Goal: Navigation & Orientation: Find specific page/section

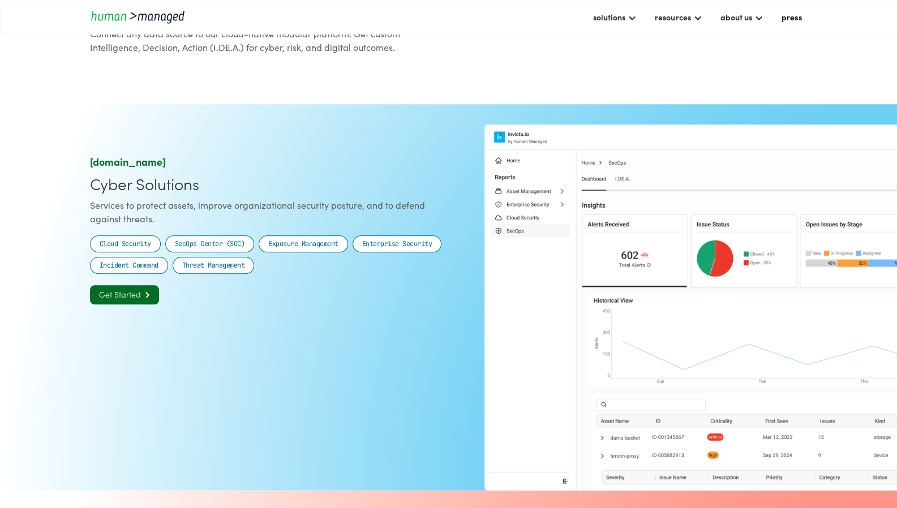
click at [397, 409] on div "invicta.io Cyber Solutions Services to protect assets, improve organizational s…" at bounding box center [267, 297] width 354 height 285
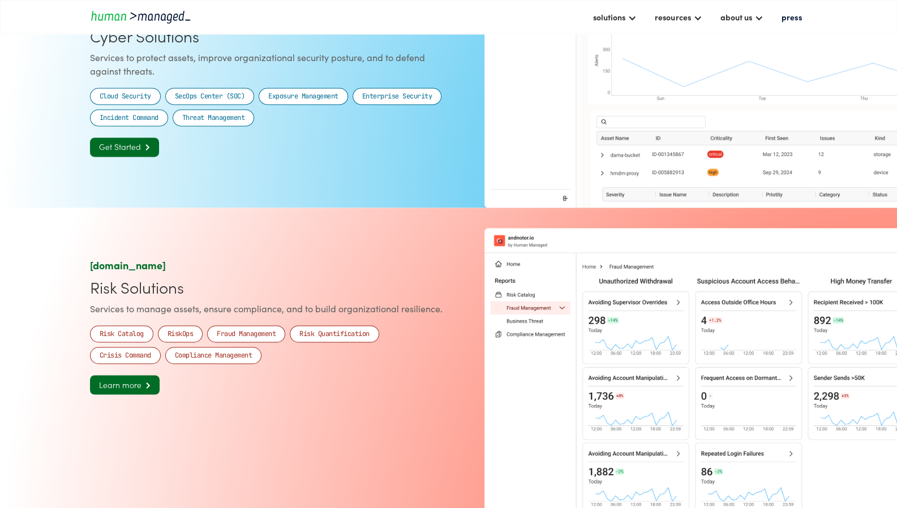
scroll to position [736, 0]
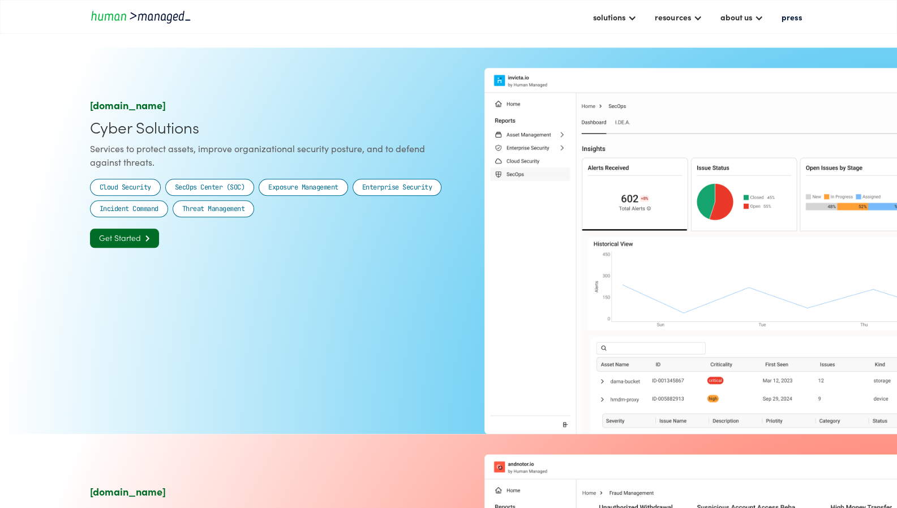
click at [341, 315] on div "invicta.io Cyber Solutions Services to protect assets, improve organizational s…" at bounding box center [267, 241] width 354 height 285
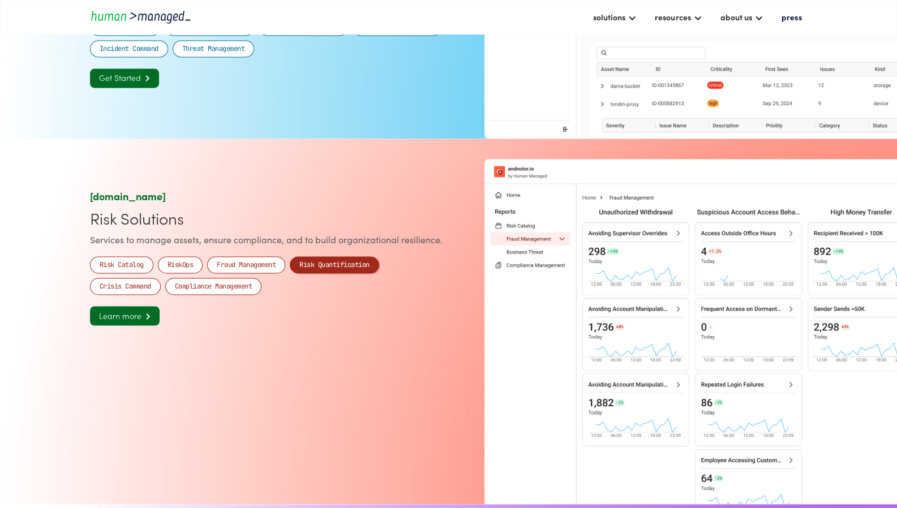
scroll to position [1076, 0]
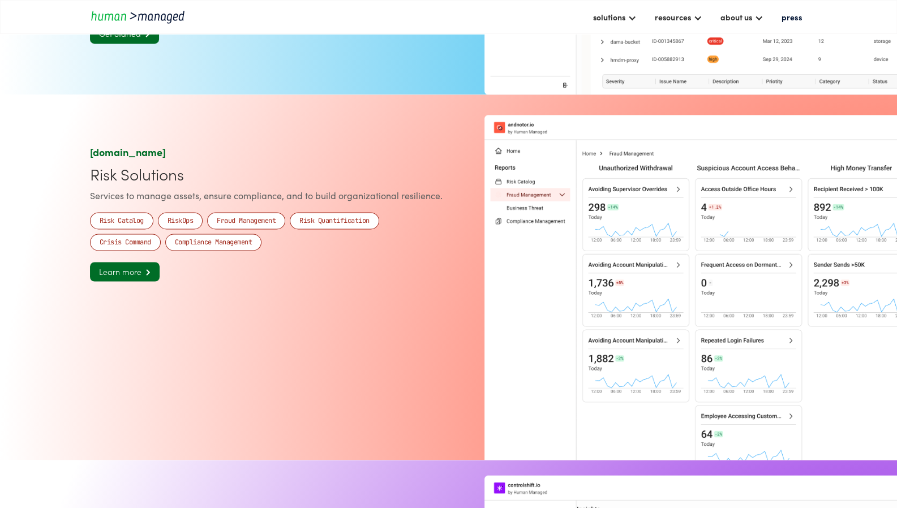
click at [327, 312] on div "andnotor.io Risk Solutions Services to manage assets, ensure compliance, and to…" at bounding box center [267, 287] width 354 height 285
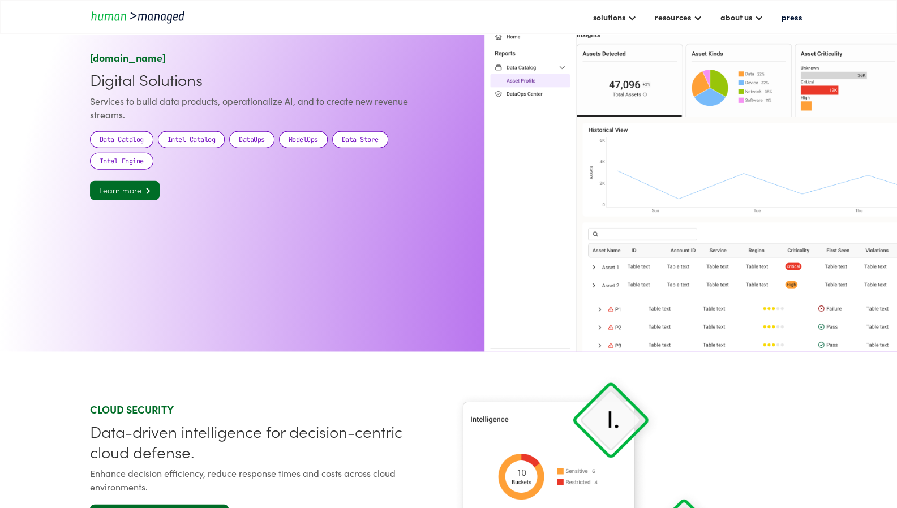
scroll to position [1698, 0]
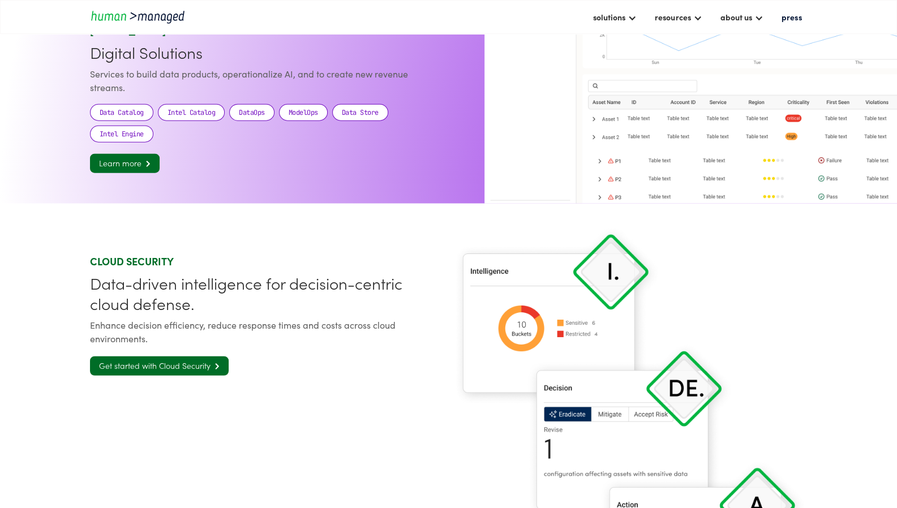
click at [316, 189] on div "controlshift.io Digital Solutions Services to build data products, operationali…" at bounding box center [449, 31] width 718 height 386
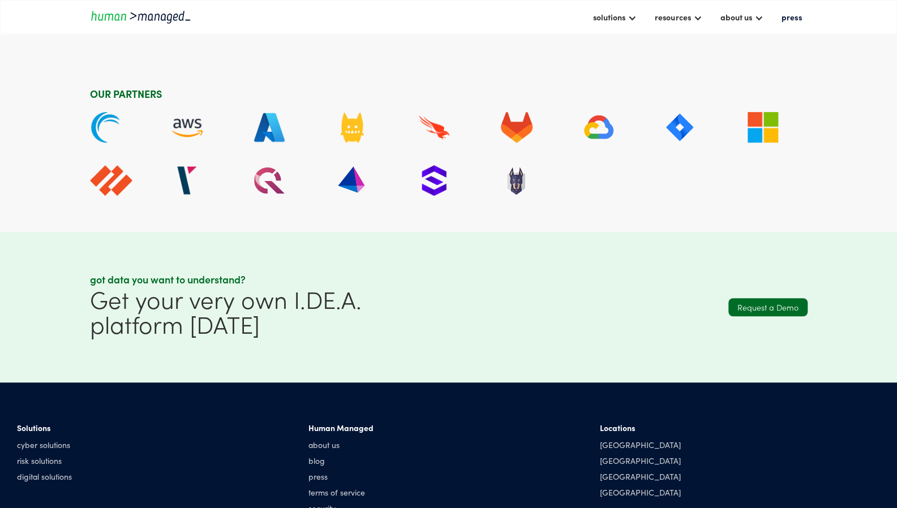
scroll to position [3209, 0]
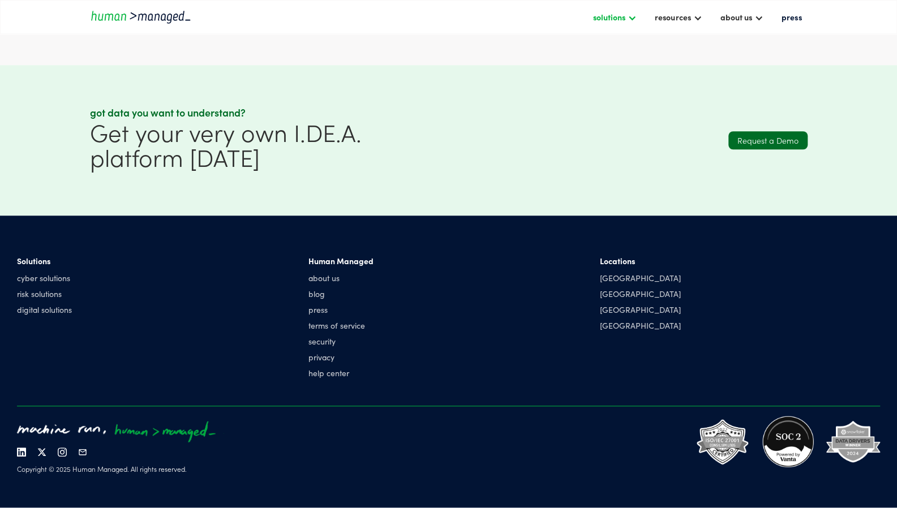
click at [603, 22] on div "solutions" at bounding box center [609, 17] width 32 height 14
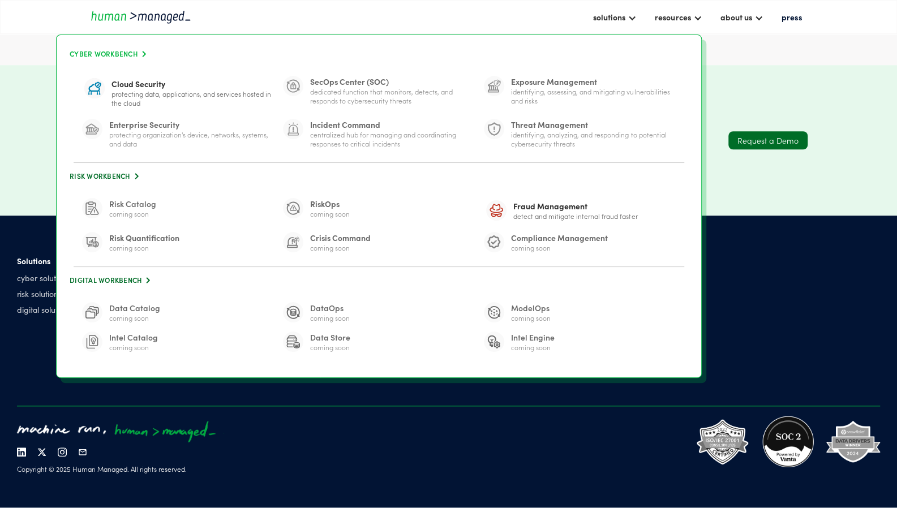
click at [122, 53] on link "Cyber Workbench " at bounding box center [379, 53] width 622 height 15
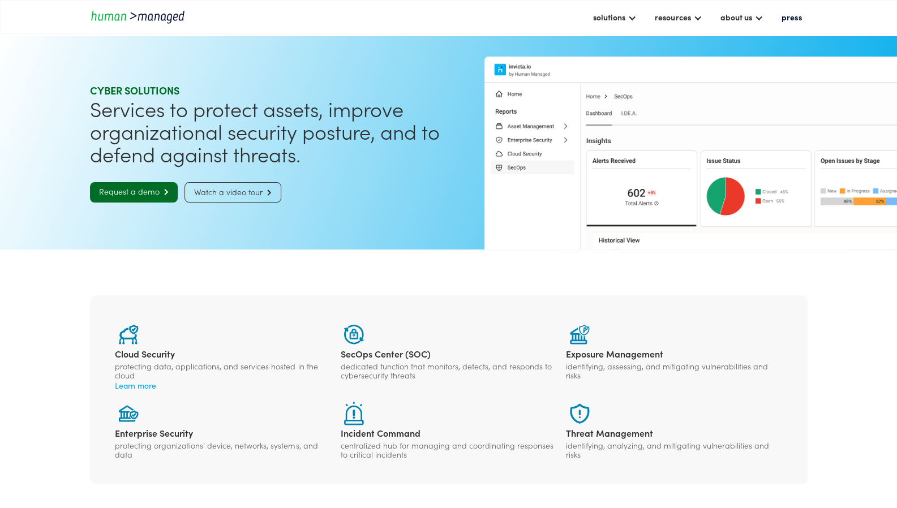
drag, startPoint x: 176, startPoint y: 469, endPoint x: 196, endPoint y: 436, distance: 38.3
click at [176, 469] on div "Cloud Security protecting data, applications, and services hosted in the cloud …" at bounding box center [449, 390] width 718 height 189
click at [625, 13] on div "solutions" at bounding box center [609, 17] width 32 height 14
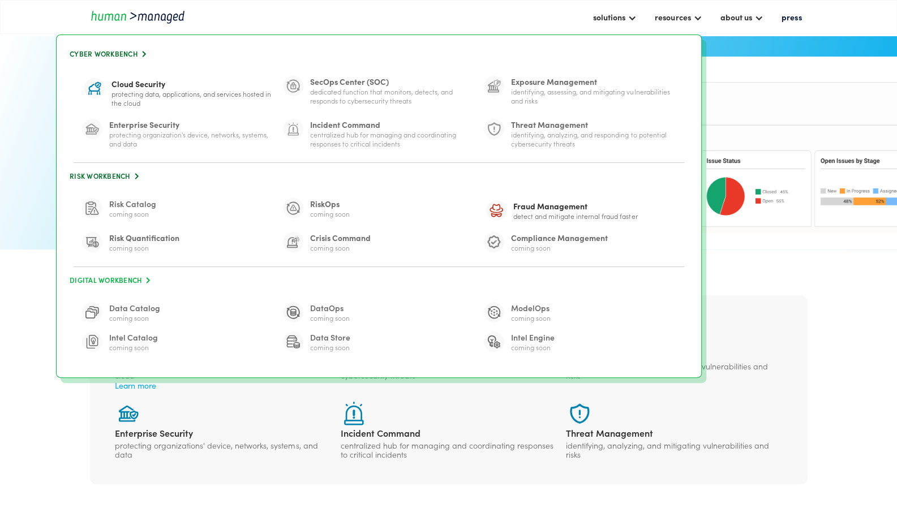
click at [98, 275] on link "Digital Workbench " at bounding box center [379, 280] width 622 height 15
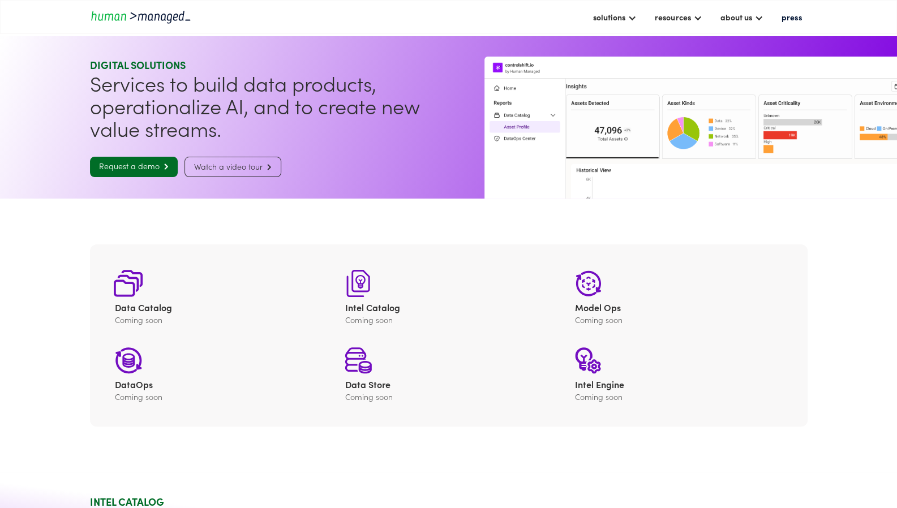
drag, startPoint x: 327, startPoint y: 478, endPoint x: 333, endPoint y: 473, distance: 8.4
click at [626, 21] on div "solutions" at bounding box center [609, 17] width 32 height 14
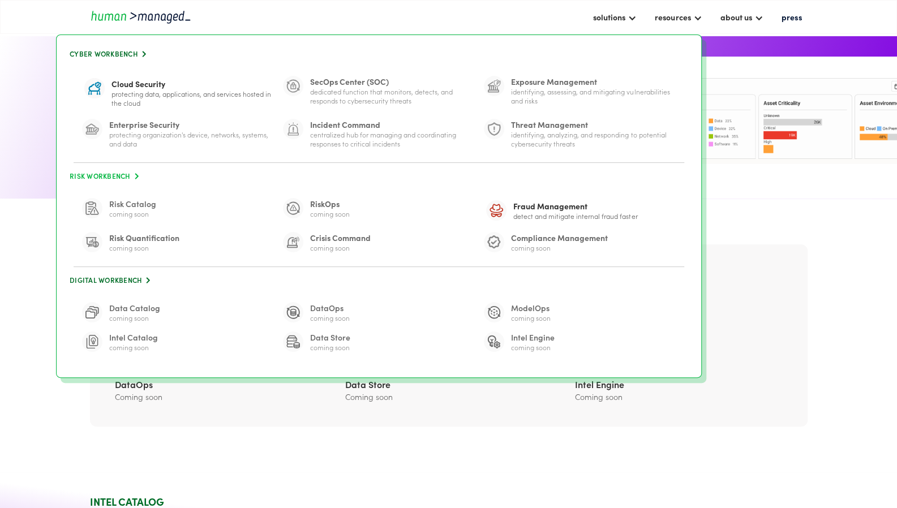
click at [95, 173] on link "Risk Workbench " at bounding box center [379, 176] width 622 height 15
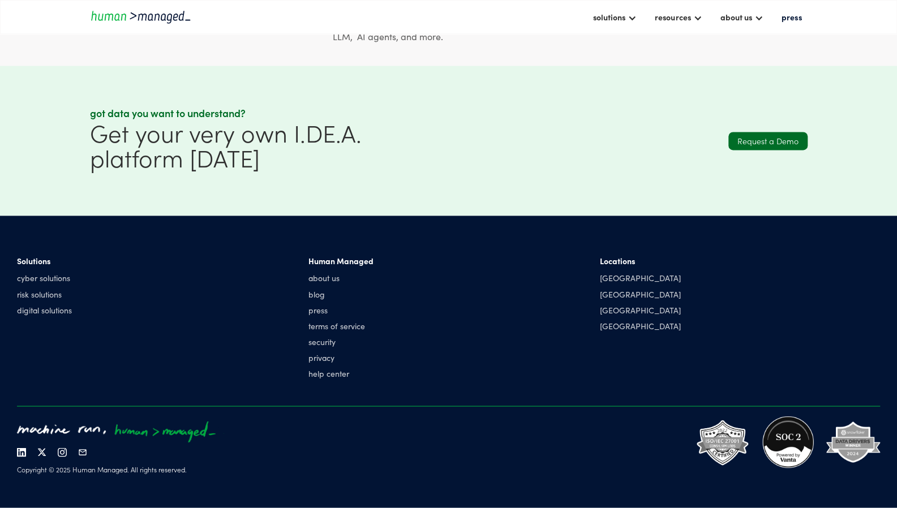
scroll to position [1055, 0]
click at [130, 21] on img "home" at bounding box center [141, 16] width 102 height 15
